Goal: Navigation & Orientation: Go to known website

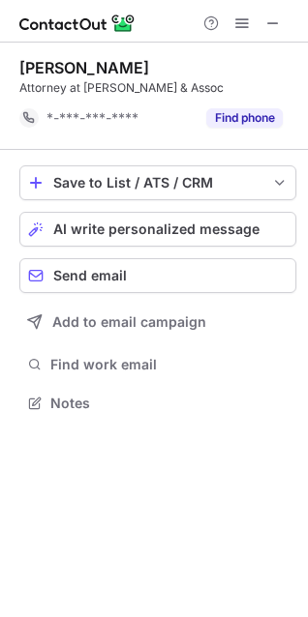
scroll to position [390, 308]
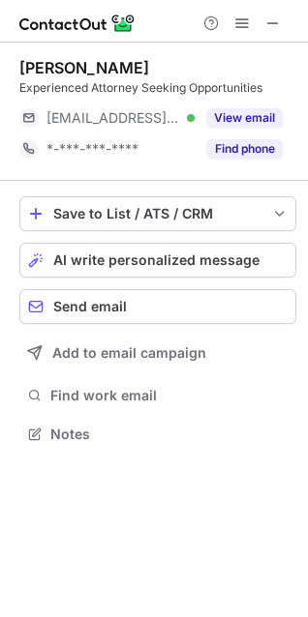
scroll to position [421, 308]
